Goal: Transaction & Acquisition: Book appointment/travel/reservation

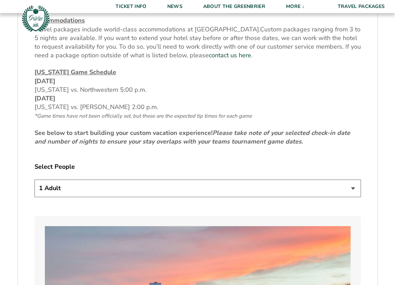
scroll to position [323, 0]
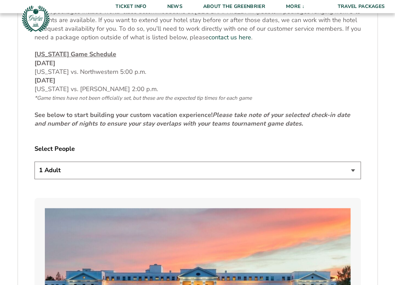
click at [35, 162] on select "1 Adult 2 Adults 3 Adults 4 Adults 2 Adults + 1 Child 2 Adults + 2 Children 2 A…" at bounding box center [198, 171] width 327 height 18
select select "2 Adults + 2 Children"
click option "2 Adults + 2 Children" at bounding box center [0, 0] width 0 height 0
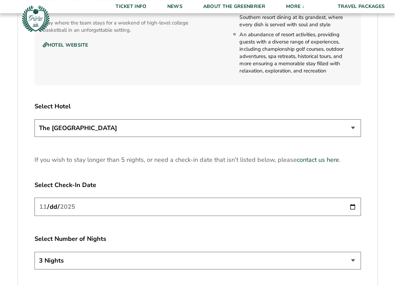
scroll to position [826, 0]
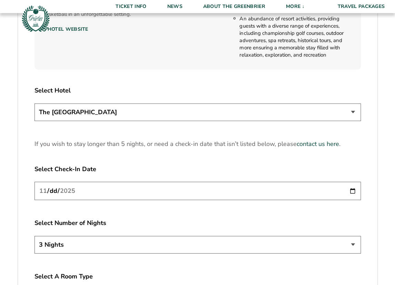
click at [353, 193] on input "[DATE]" at bounding box center [198, 191] width 327 height 18
type input "[DATE]"
click at [35, 236] on select "3 Nights 4 Nights 5 Nights" at bounding box center [198, 245] width 327 height 18
click at [355, 243] on select "3 Nights 4 Nights 5 Nights" at bounding box center [198, 245] width 327 height 18
click at [349, 191] on input "[DATE]" at bounding box center [198, 191] width 327 height 18
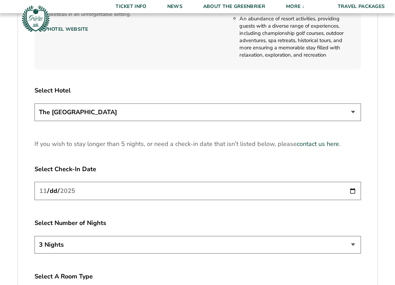
click at [351, 191] on input "[DATE]" at bounding box center [198, 191] width 327 height 18
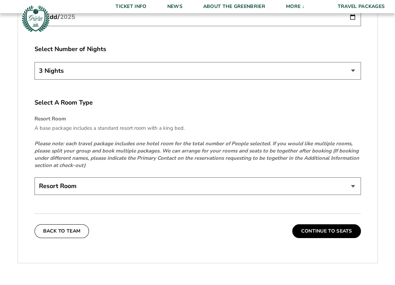
scroll to position [1006, 0]
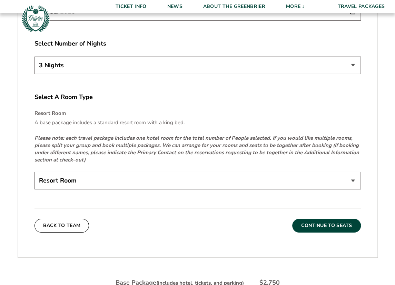
click at [315, 221] on button "Continue To Seats" at bounding box center [327, 226] width 68 height 14
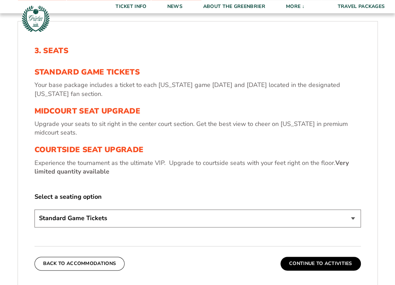
scroll to position [242, 0]
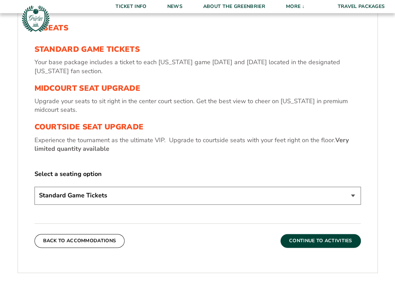
click at [303, 243] on button "Continue To Activities" at bounding box center [321, 241] width 80 height 14
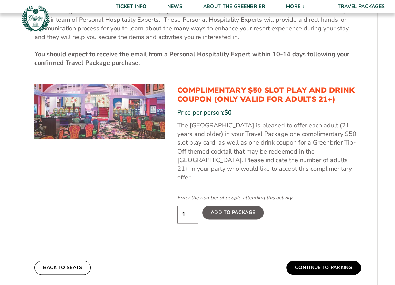
scroll to position [350, 0]
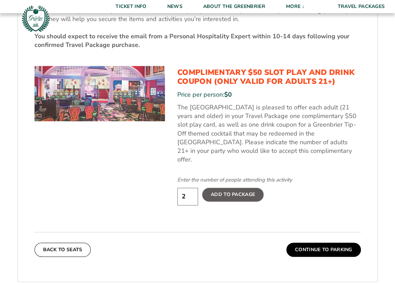
type input "2"
click at [191, 188] on input "2" at bounding box center [188, 197] width 21 height 18
click at [306, 243] on button "Continue To Parking" at bounding box center [324, 250] width 75 height 14
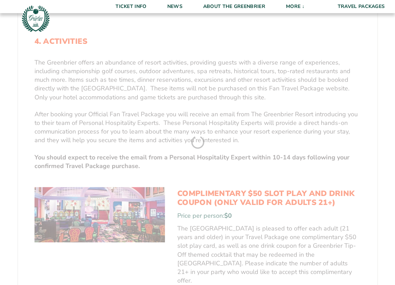
scroll to position [135, 0]
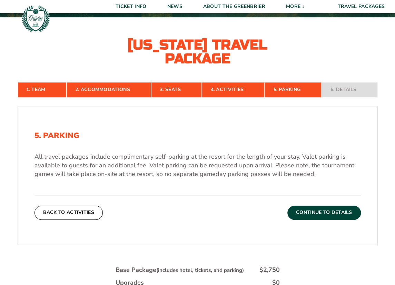
click at [306, 211] on button "Continue To Details" at bounding box center [325, 213] width 74 height 14
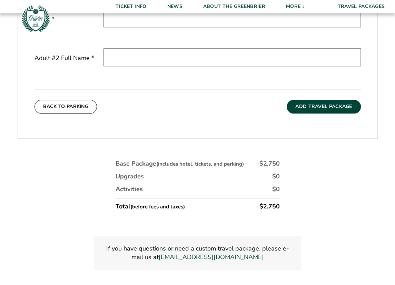
scroll to position [350, 0]
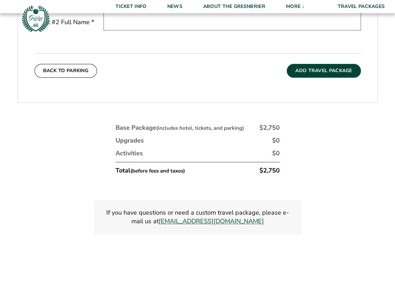
click at [237, 218] on link "[EMAIL_ADDRESS][DOMAIN_NAME]" at bounding box center [211, 221] width 105 height 9
click at [224, 219] on link "[EMAIL_ADDRESS][DOMAIN_NAME]" at bounding box center [211, 221] width 105 height 9
drag, startPoint x: 269, startPoint y: 220, endPoint x: 164, endPoint y: 221, distance: 105.0
click at [164, 221] on p "If you have questions or need a custom travel package, please e-mail us at [EMA…" at bounding box center [198, 217] width 191 height 17
copy link "[EMAIL_ADDRESS][DOMAIN_NAME]"
